Goal: Use online tool/utility: Utilize a website feature to perform a specific function

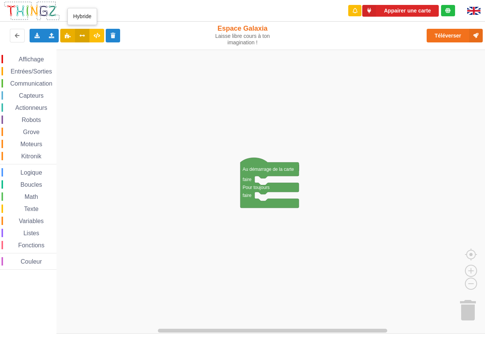
click at [82, 35] on icon at bounding box center [82, 35] width 6 height 5
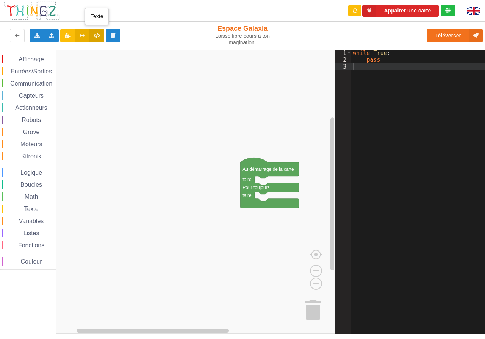
click at [95, 33] on icon at bounding box center [97, 35] width 6 height 5
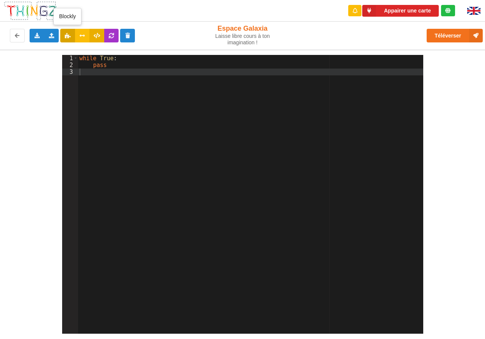
click at [68, 35] on icon at bounding box center [67, 35] width 6 height 5
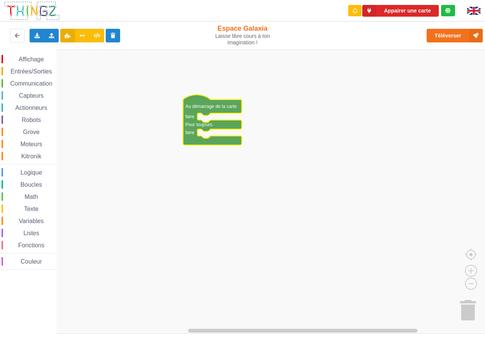
click at [448, 10] on icon at bounding box center [447, 10] width 5 height 5
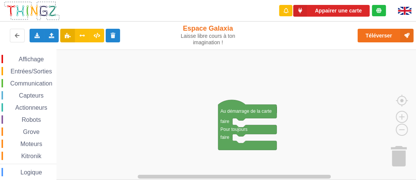
click at [172, 71] on rect "Espace de travail de Blocky" at bounding box center [210, 115] width 421 height 130
